Goal: Download file/media

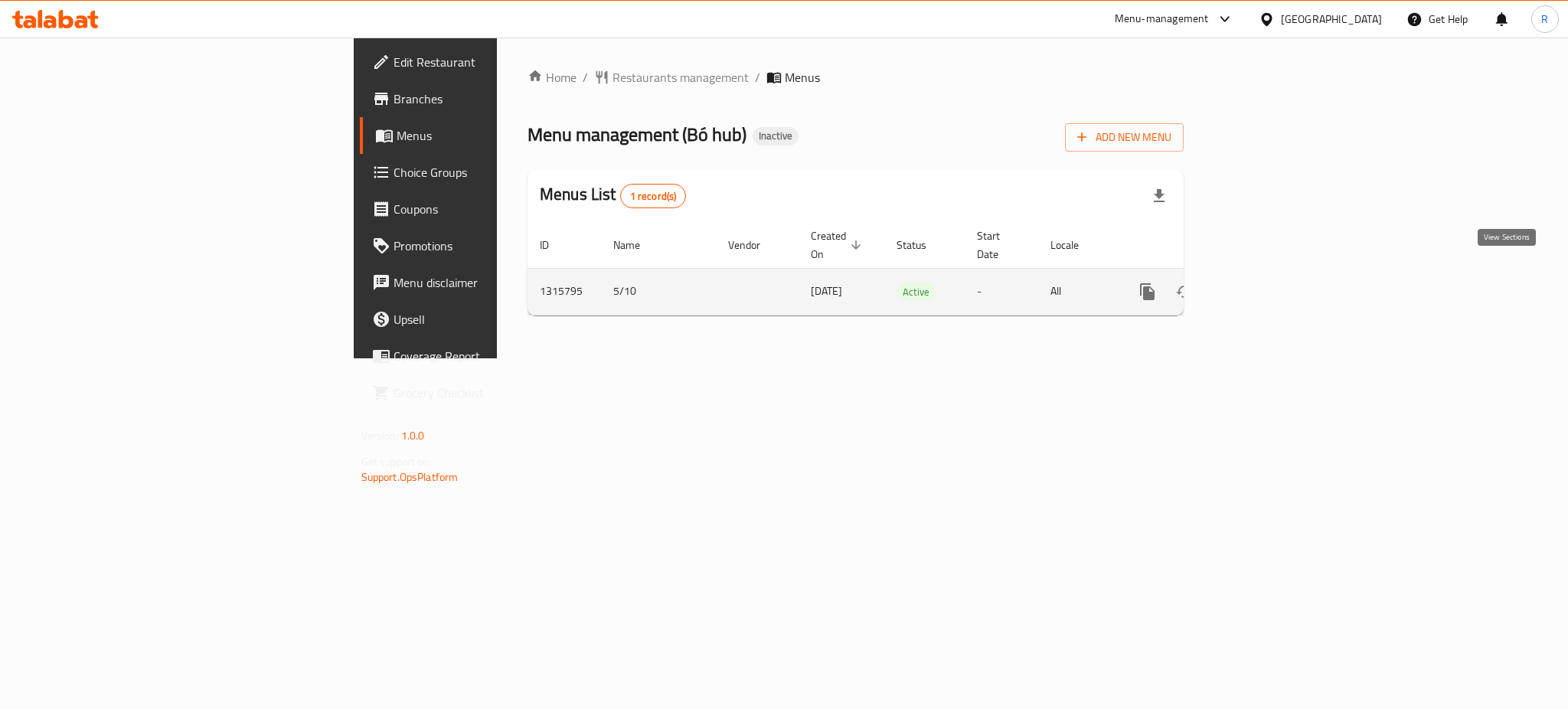
click at [1267, 282] on icon "enhanced table" at bounding box center [1257, 291] width 19 height 19
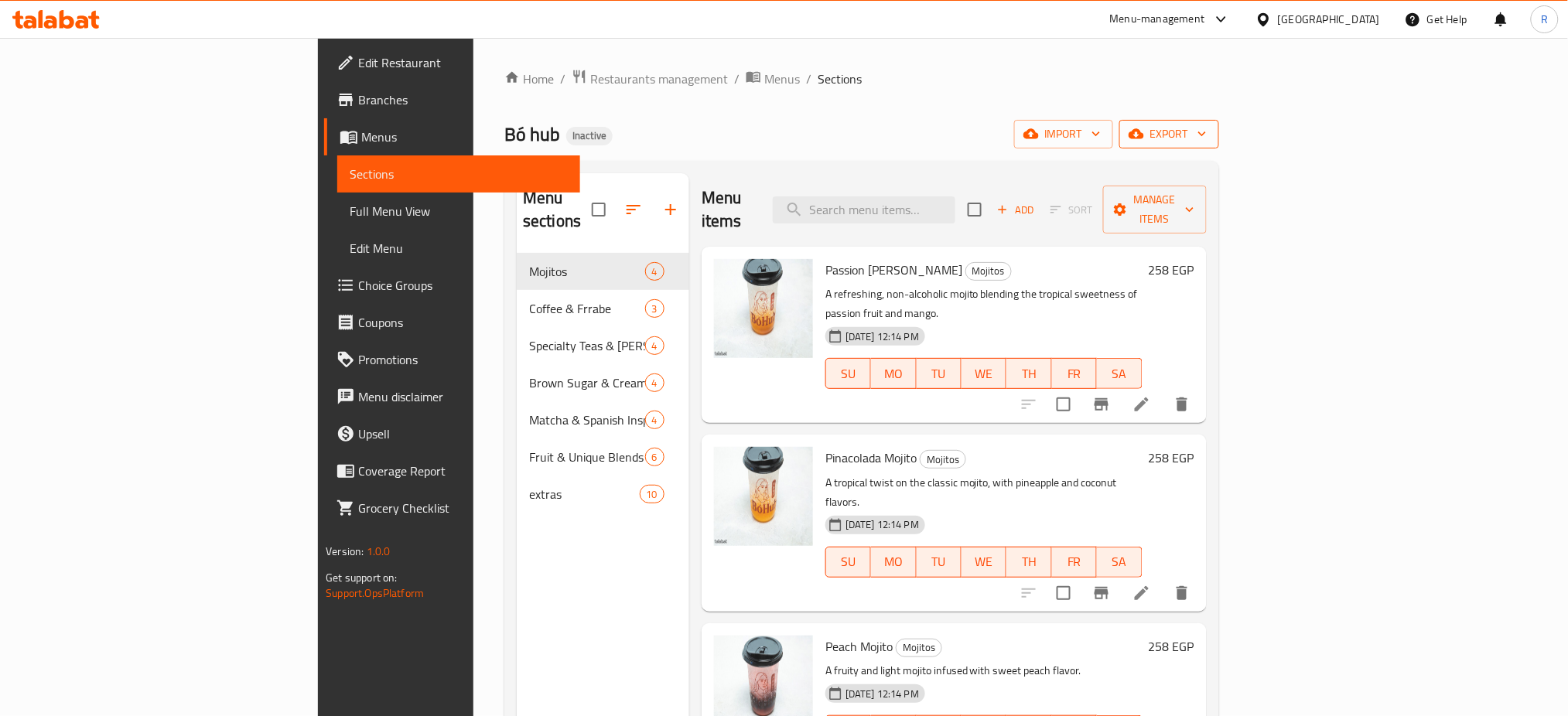
click at [1219, 123] on button "export" at bounding box center [1169, 134] width 100 height 29
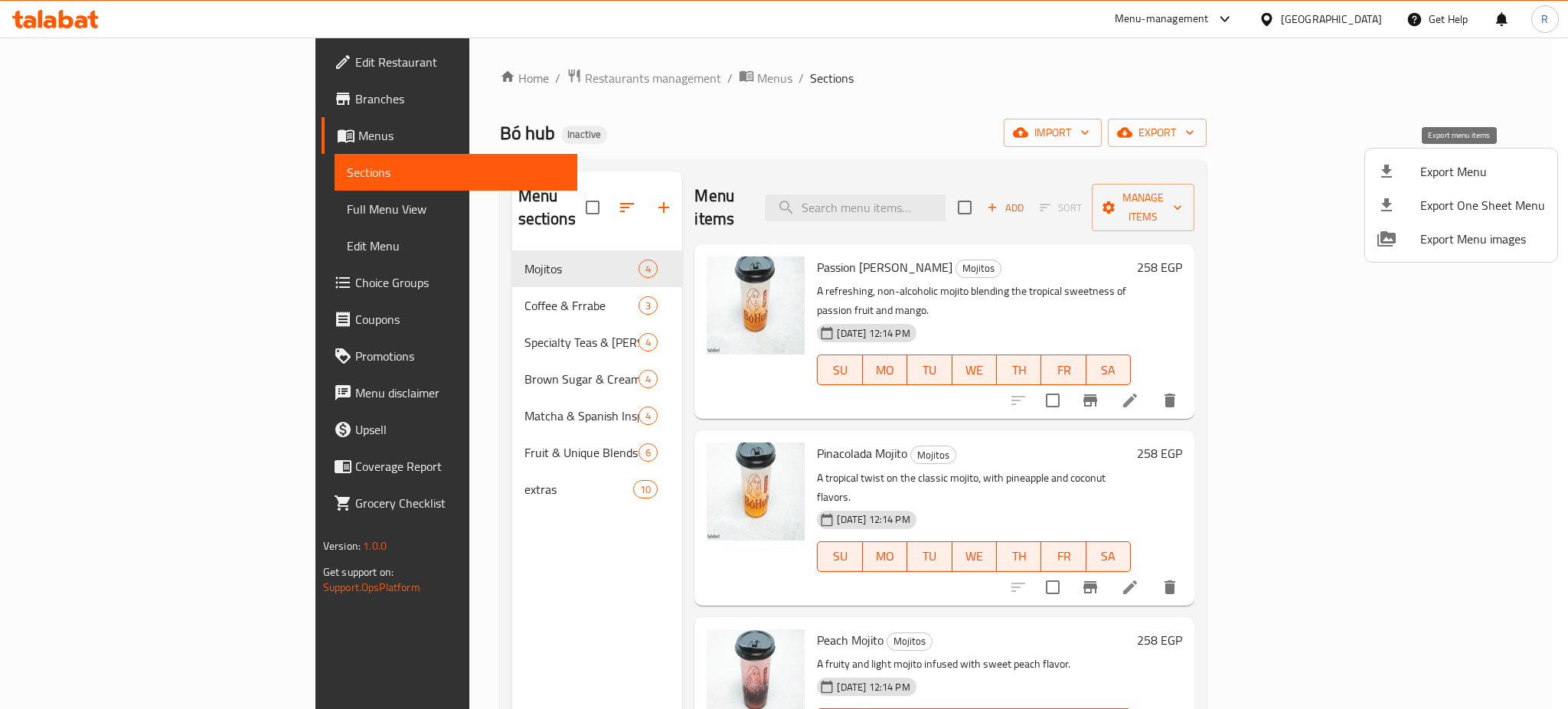
click at [1438, 167] on span "Export Menu" at bounding box center [1483, 171] width 125 height 19
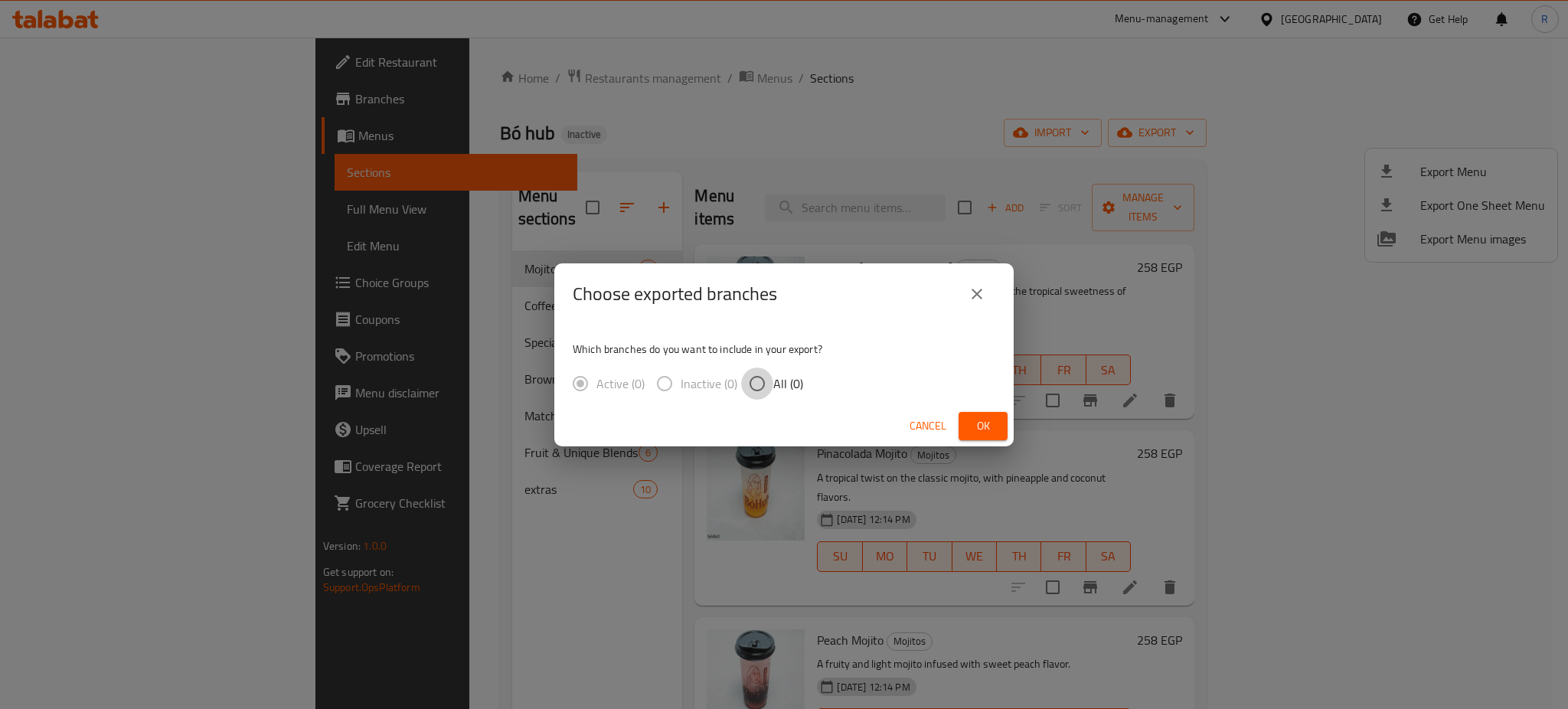
click at [760, 385] on input "All (0)" at bounding box center [757, 384] width 32 height 32
radio input "true"
click at [966, 437] on button "Ok" at bounding box center [982, 427] width 49 height 29
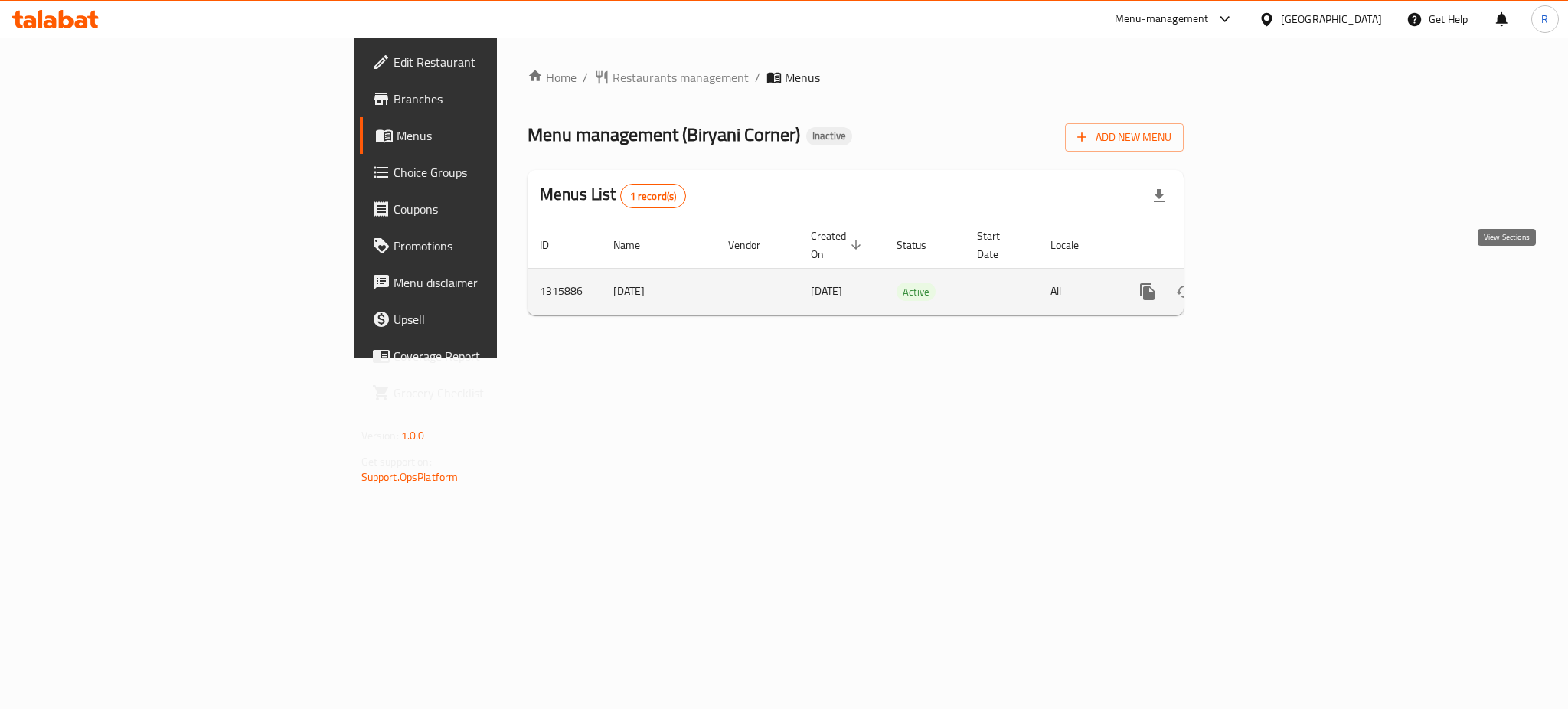
click at [1267, 282] on icon "enhanced table" at bounding box center [1257, 291] width 19 height 19
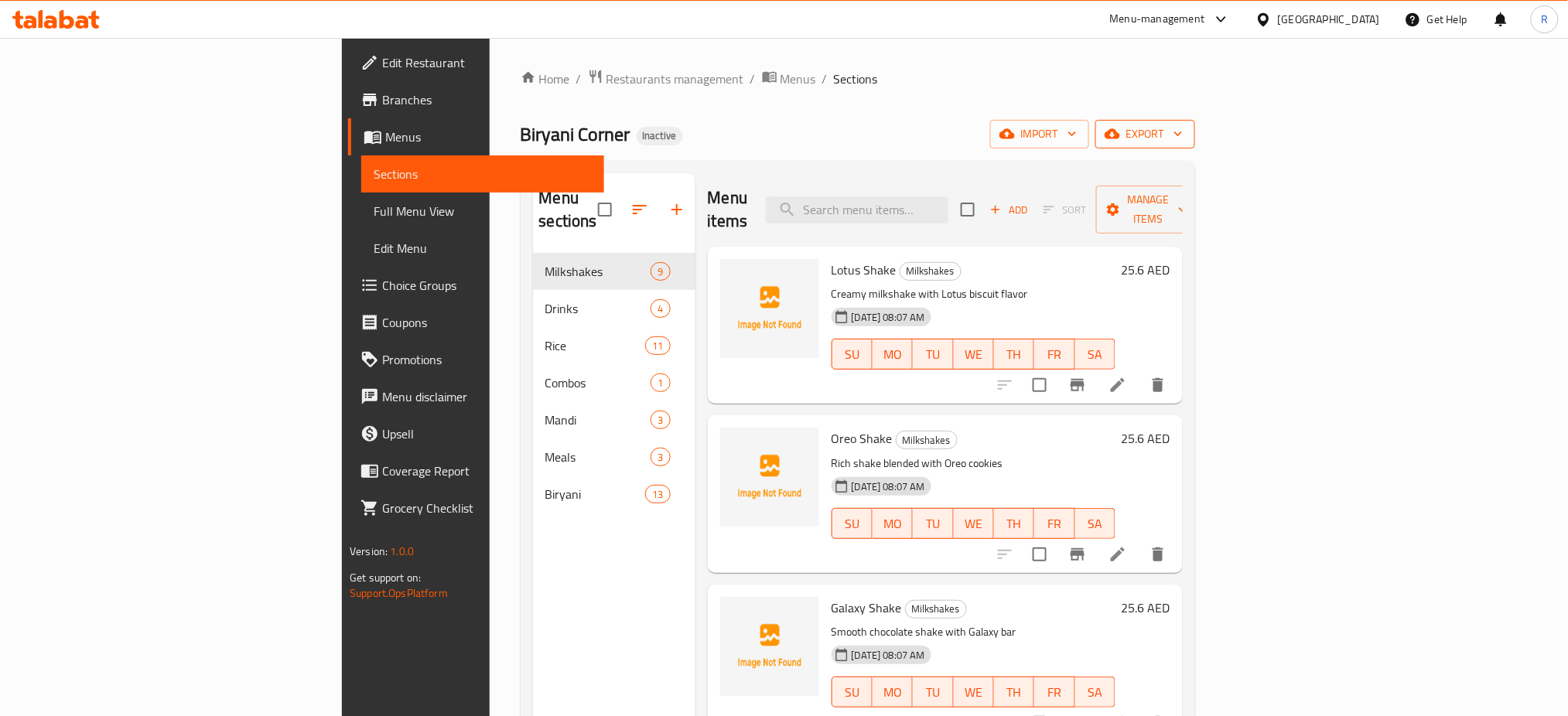
click at [1195, 121] on button "export" at bounding box center [1144, 134] width 100 height 29
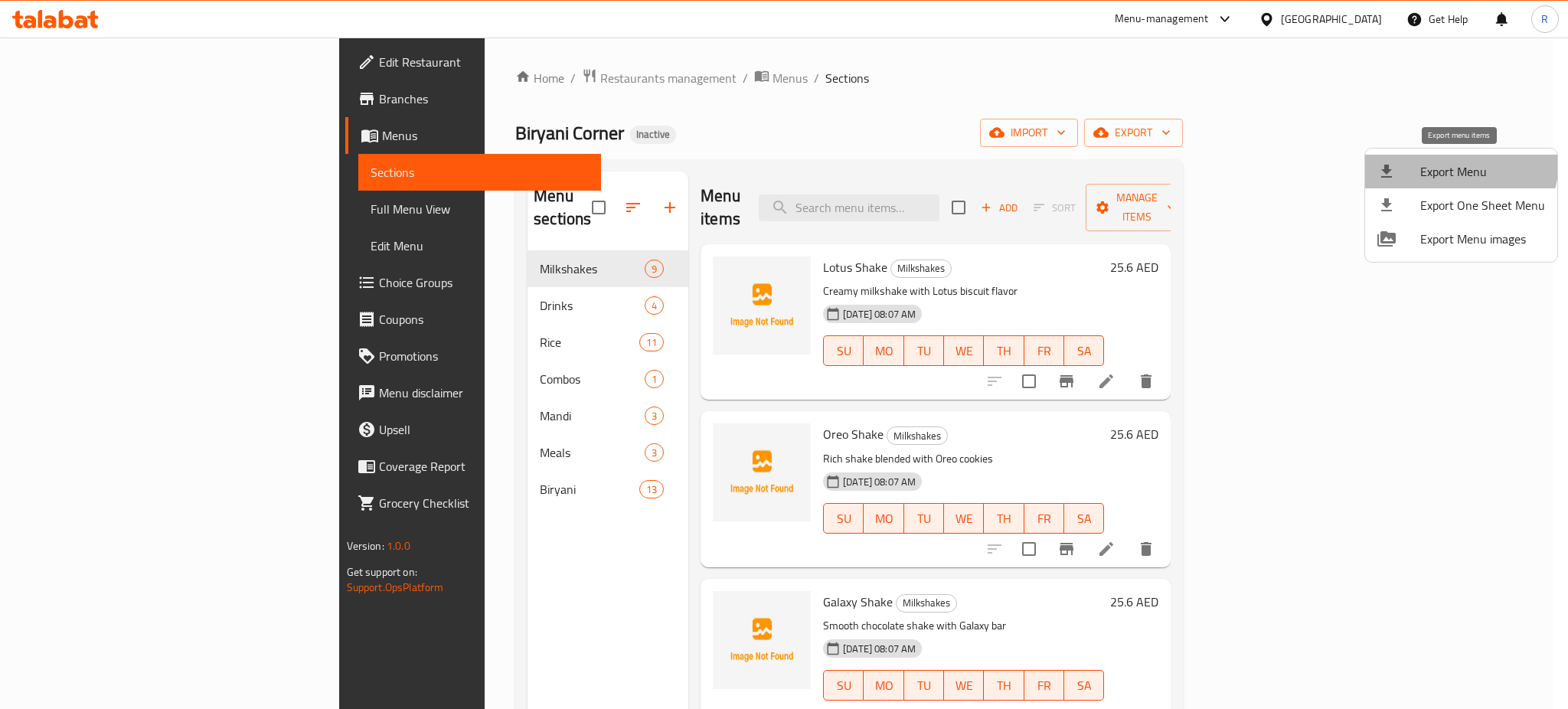
click at [1450, 162] on span "Export Menu" at bounding box center [1483, 171] width 125 height 19
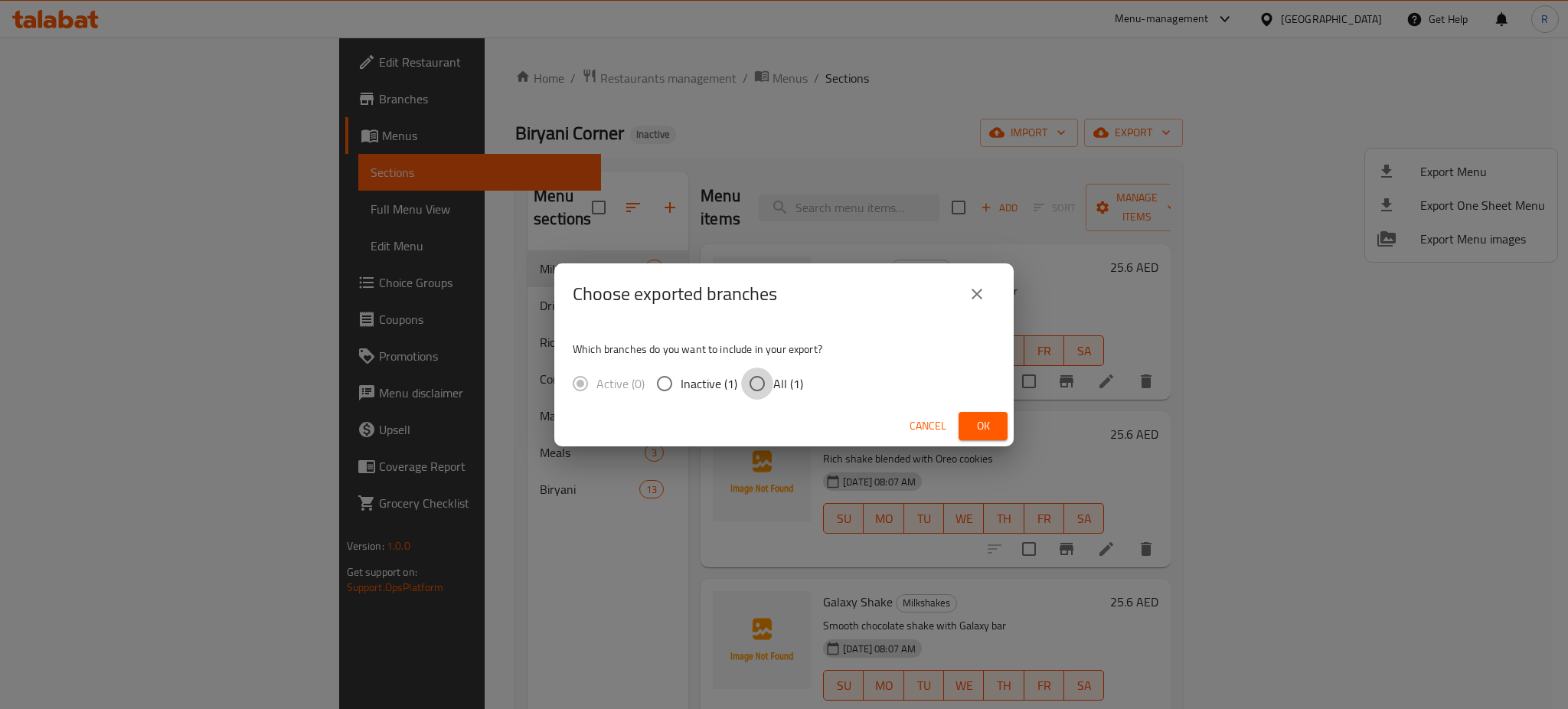
click at [753, 392] on input "All (1)" at bounding box center [757, 384] width 32 height 32
radio input "true"
click at [974, 421] on span "Ok" at bounding box center [983, 426] width 25 height 19
